Goal: Transaction & Acquisition: Purchase product/service

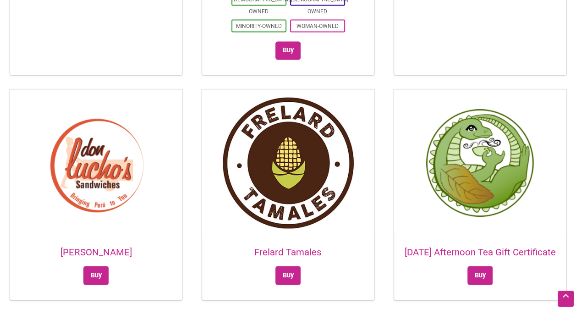
scroll to position [751, 0]
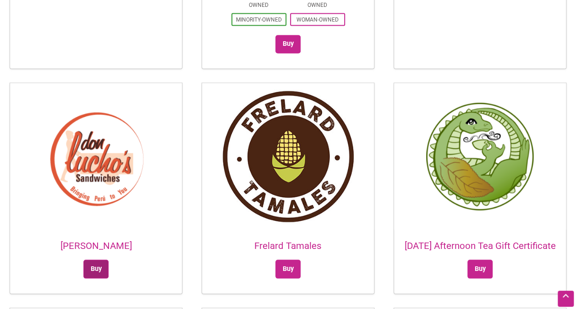
click at [92, 259] on link "Buy" at bounding box center [95, 268] width 25 height 19
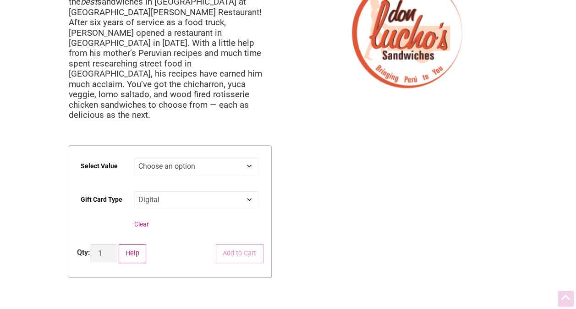
scroll to position [110, 0]
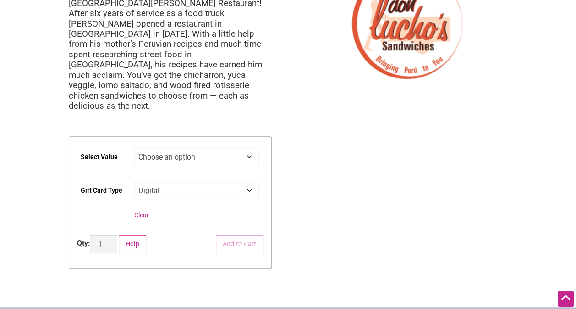
click at [250, 148] on select "Choose an option $25 $50 $100 $200 $500" at bounding box center [196, 157] width 125 height 18
click at [134, 148] on select "Choose an option $25 $50 $100 $200 $500" at bounding box center [196, 157] width 125 height 18
select select "$50"
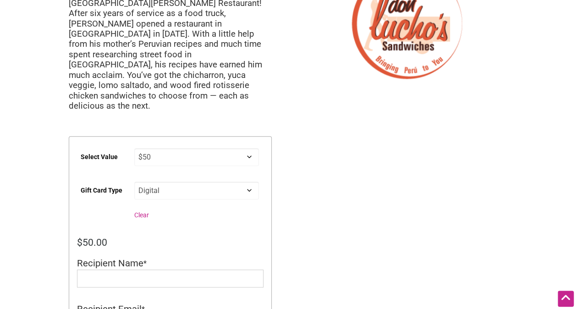
click at [251, 181] on select "Choose an option Digital" at bounding box center [196, 190] width 125 height 18
click at [137, 269] on input "Recipient Name" at bounding box center [170, 278] width 186 height 18
type input "dina@yahoo.com"
drag, startPoint x: 145, startPoint y: 248, endPoint x: 81, endPoint y: 248, distance: 64.1
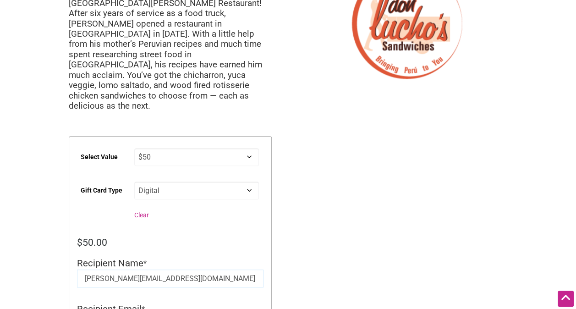
click at [81, 269] on input "dina@yahoo.com" at bounding box center [170, 278] width 186 height 18
paste input "dina@yahoo.com"
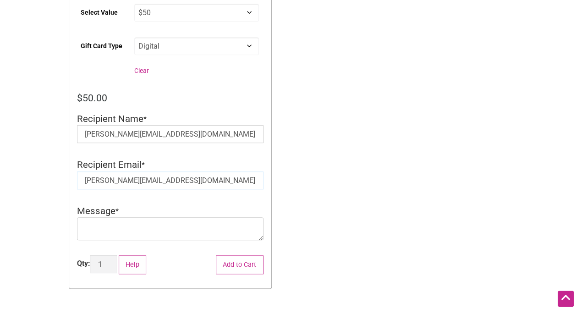
scroll to position [259, 0]
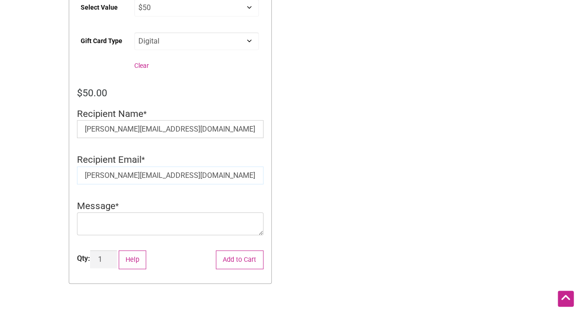
type input "dina@yahoo.com"
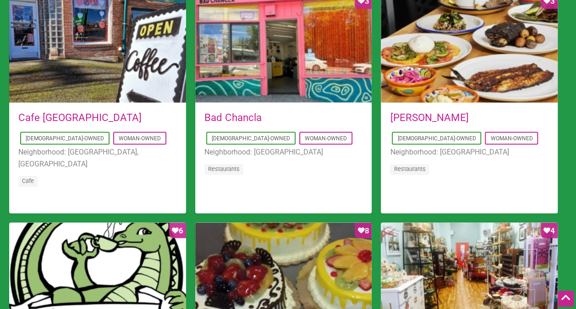
scroll to position [604, 0]
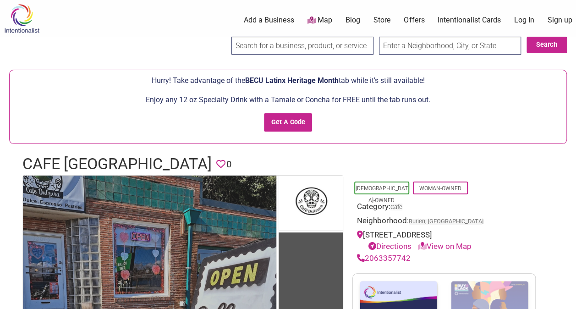
click at [201, 231] on img at bounding box center [149, 301] width 253 height 253
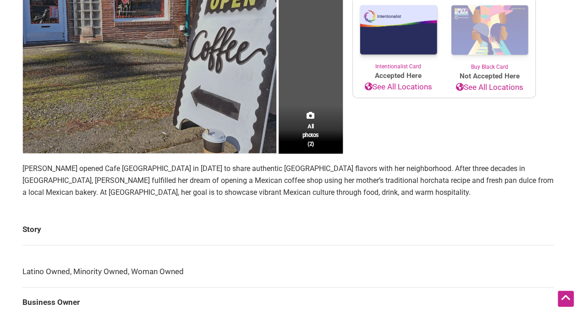
scroll to position [270, 0]
